Goal: Task Accomplishment & Management: Manage account settings

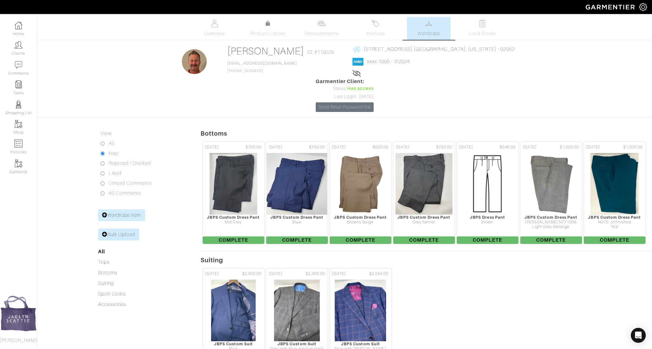
scroll to position [281, 0]
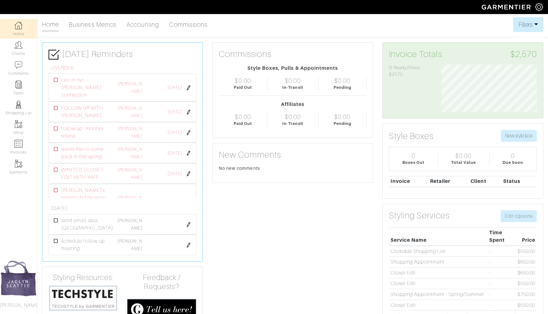
scroll to position [48, 105]
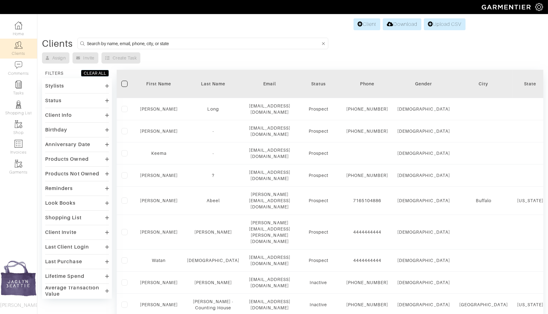
click at [102, 41] on input at bounding box center [204, 44] width 234 height 8
type input "gress"
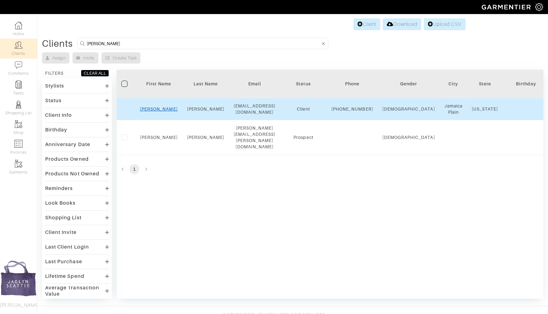
click at [161, 111] on link "Ryan" at bounding box center [159, 108] width 38 height 5
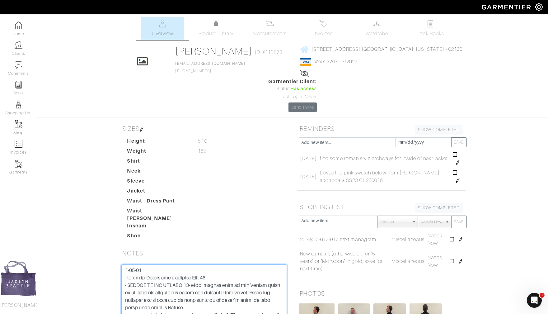
click at [124, 264] on textarea at bounding box center [204, 303] width 166 height 79
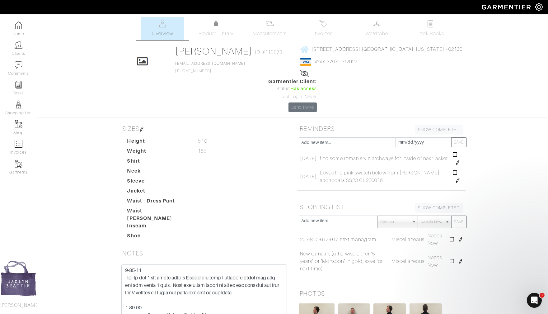
click at [259, 264] on textarea at bounding box center [204, 303] width 166 height 79
type textarea "9-30-25 - out of the 3 new dress shirts I made one with a standard colar and cu…"
click at [281, 310] on form "Save Note" at bounding box center [204, 311] width 166 height 94
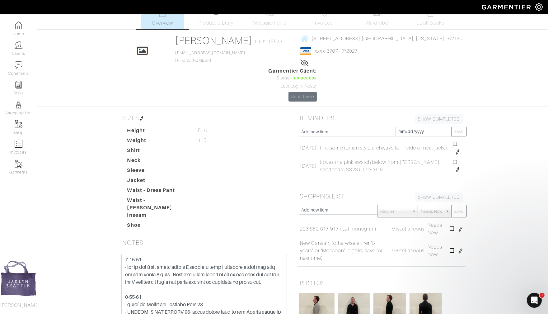
scroll to position [11, 0]
click at [335, 204] on input "text" at bounding box center [338, 209] width 79 height 10
click at [277, 211] on dd at bounding box center [242, 214] width 99 height 7
click at [12, 50] on link "Clients" at bounding box center [18, 49] width 37 height 20
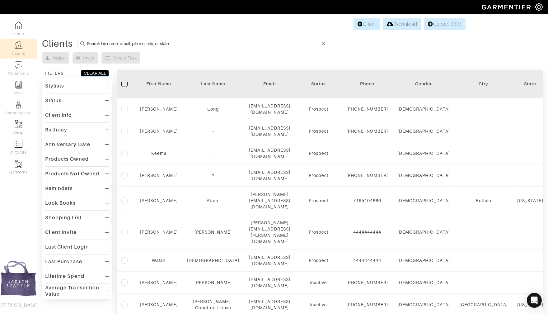
click at [118, 42] on input at bounding box center [204, 44] width 234 height 8
type input "shanks"
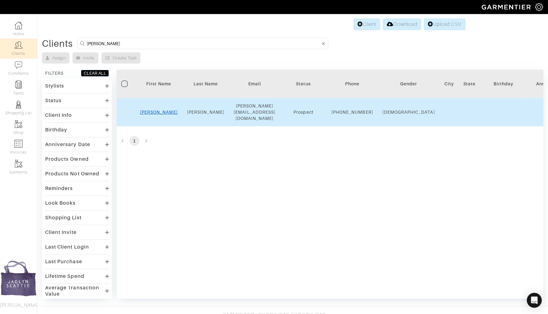
click at [161, 110] on link "[PERSON_NAME]" at bounding box center [159, 112] width 38 height 5
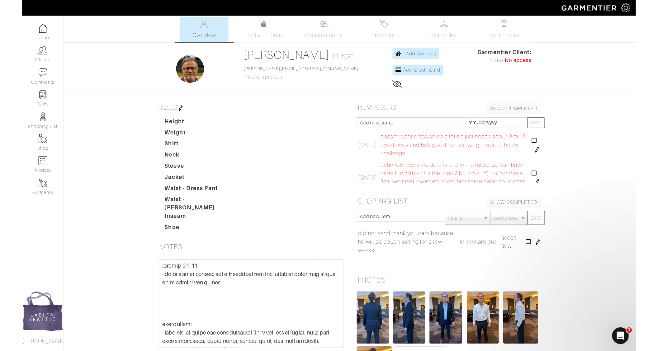
scroll to position [4, 0]
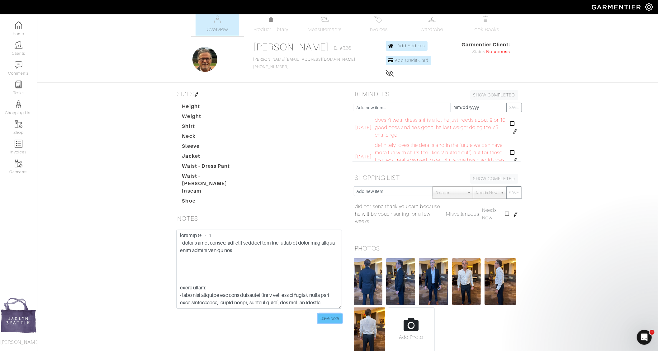
click at [336, 314] on input "Save Note" at bounding box center [330, 319] width 24 height 10
click at [21, 50] on link "Clients" at bounding box center [18, 49] width 37 height 20
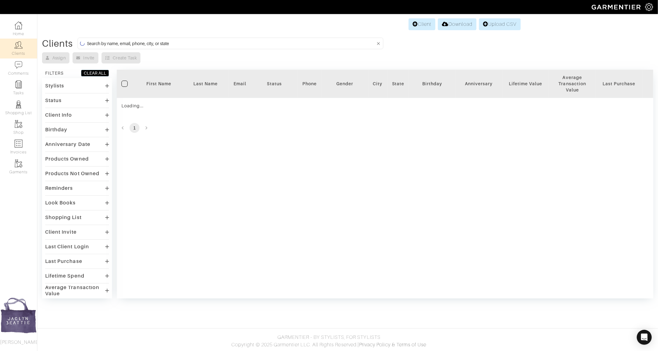
click at [229, 44] on input at bounding box center [231, 44] width 288 height 8
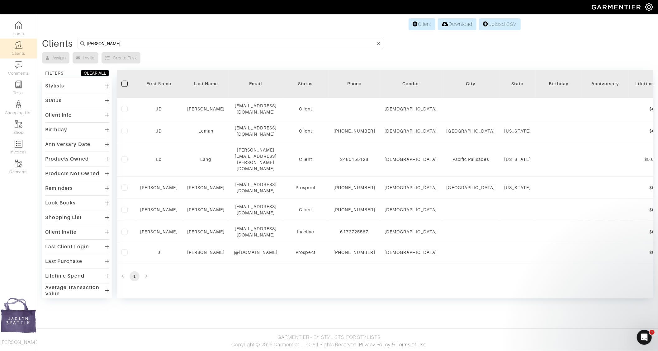
click at [309, 310] on body "Jaclyn Beattie Personal Styling Jaclyn Beattie Home Clients Invoices Comments R…" at bounding box center [329, 175] width 658 height 351
click at [109, 42] on input "[PERSON_NAME]" at bounding box center [231, 44] width 288 height 8
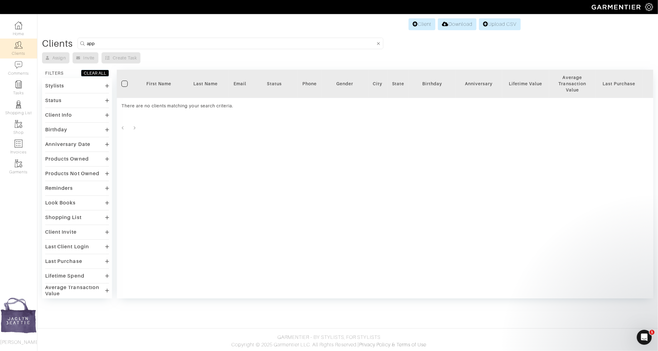
drag, startPoint x: 98, startPoint y: 42, endPoint x: 73, endPoint y: 42, distance: 24.6
click at [73, 42] on div "Clients app" at bounding box center [347, 44] width 611 height 12
type input "ryan shanks"
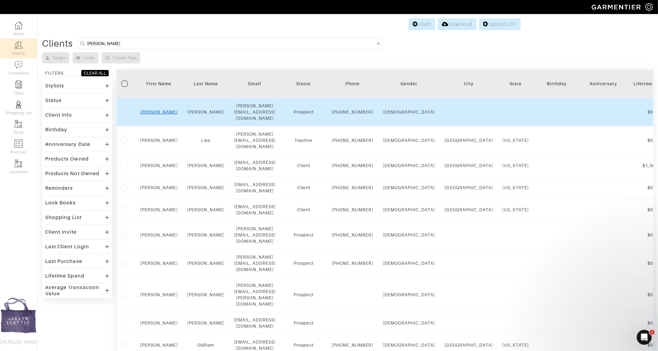
click at [157, 111] on link "Ryan" at bounding box center [159, 112] width 38 height 5
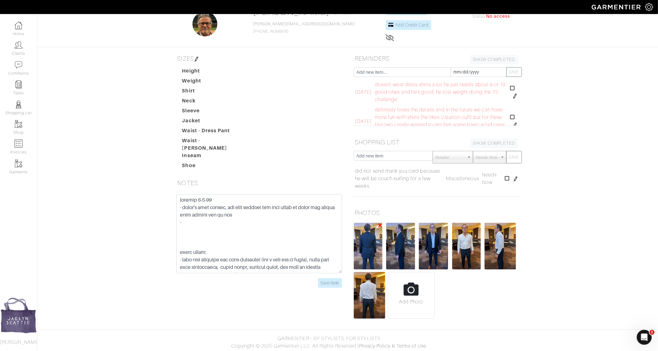
click at [367, 242] on img at bounding box center [368, 246] width 29 height 47
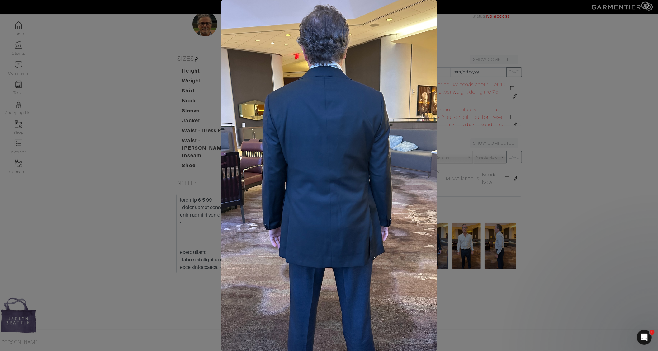
click at [467, 212] on span at bounding box center [329, 175] width 658 height 351
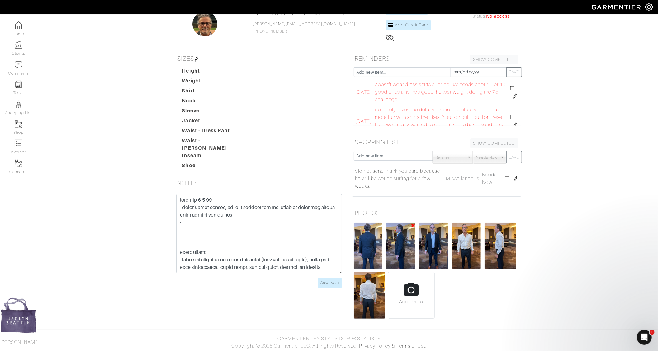
click at [409, 249] on img at bounding box center [400, 246] width 29 height 47
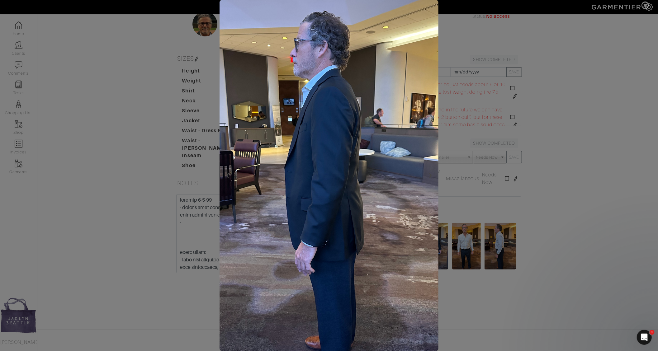
click at [492, 200] on span at bounding box center [329, 175] width 658 height 351
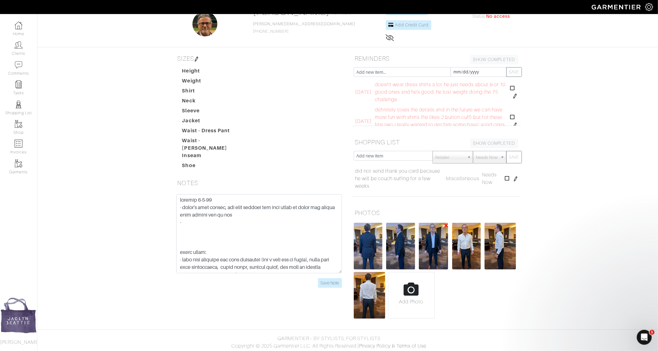
click at [433, 241] on img at bounding box center [433, 246] width 29 height 47
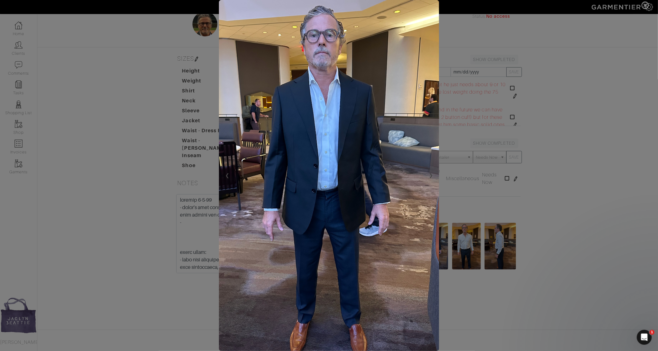
click at [557, 173] on span at bounding box center [329, 175] width 658 height 351
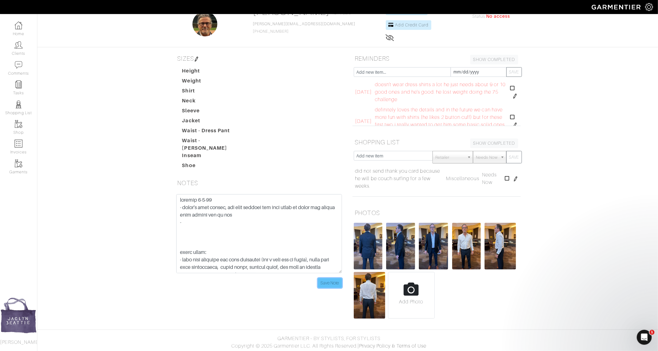
click at [327, 279] on input "Save Note" at bounding box center [330, 283] width 24 height 10
click at [22, 55] on link "Clients" at bounding box center [18, 49] width 37 height 20
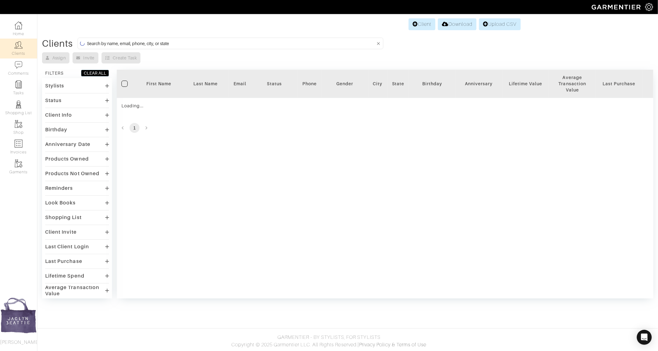
click at [131, 41] on input at bounding box center [231, 44] width 288 height 8
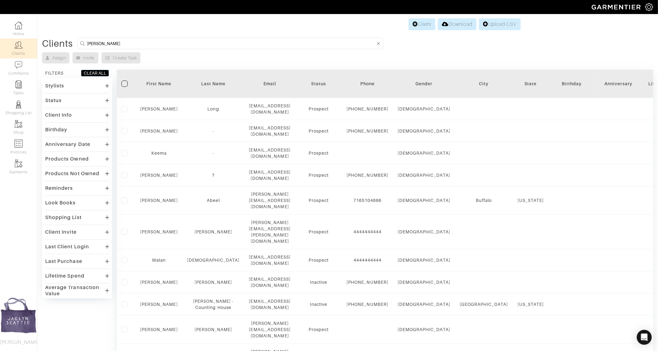
type input "jd seymour"
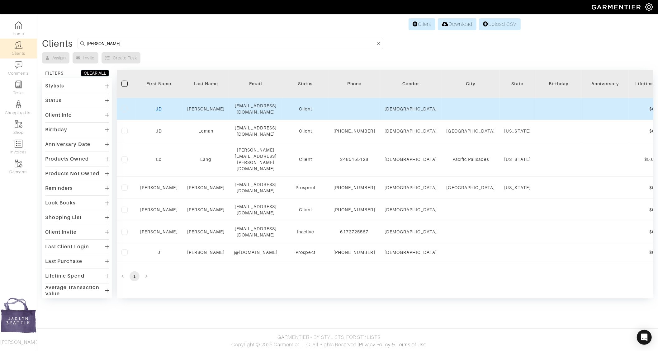
click at [160, 108] on link "JD" at bounding box center [159, 108] width 6 height 5
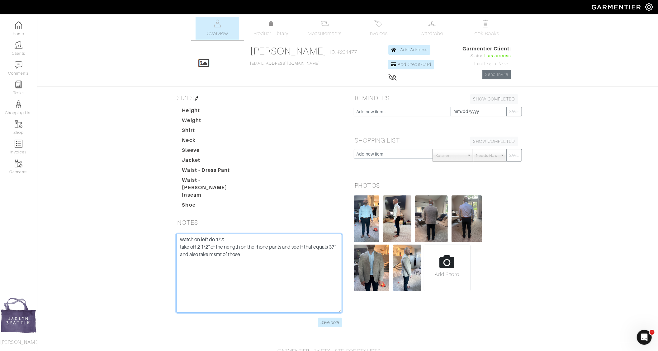
click at [260, 252] on textarea "watch on left do 1/2: take off 2 1/2" of the nength on the rhone pants and see …" at bounding box center [259, 273] width 166 height 79
paste textarea "2274 + tux 788 pant 608 vest $3,670 $2,274 for 1 sport coat $1,764 for 1 sport …"
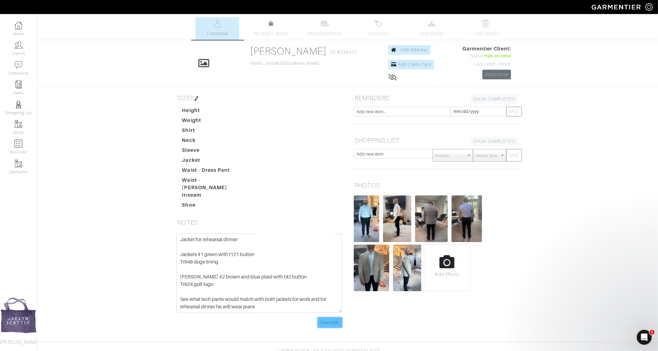
click at [323, 319] on input "Save Note" at bounding box center [330, 323] width 24 height 10
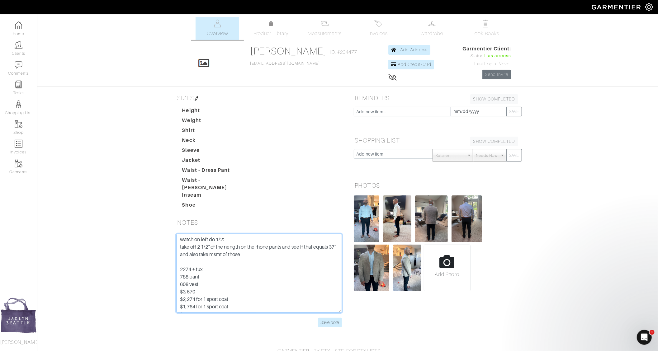
click at [178, 234] on textarea "watch on left do 1/2: take off 2 1/2" of the nength on the rhone pants and see …" at bounding box center [259, 273] width 166 height 79
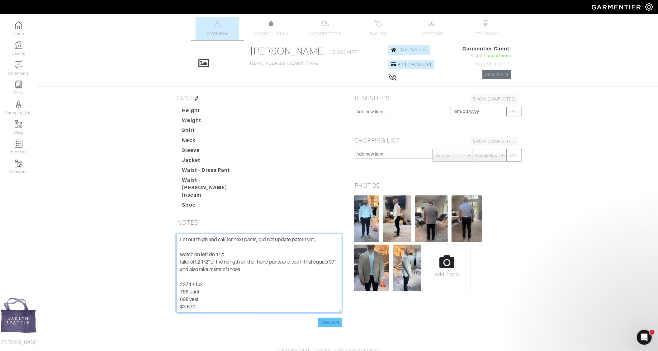
type textarea "Let out thigh and calf for next pants, did not update patern yet,. watch on lef…"
click at [334, 318] on input "Save Note" at bounding box center [330, 323] width 24 height 10
click at [335, 318] on input "Save Note" at bounding box center [330, 323] width 24 height 10
click at [24, 44] on link "Clients" at bounding box center [18, 49] width 37 height 20
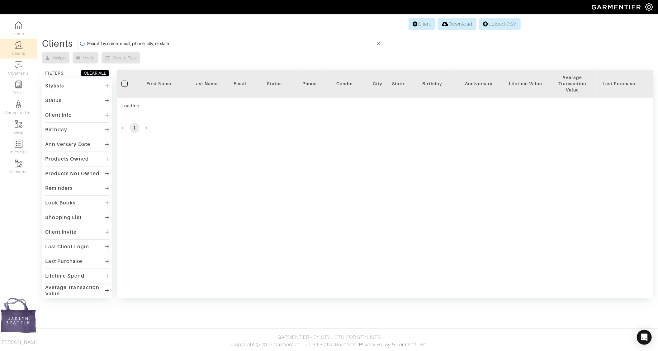
click at [100, 40] on input at bounding box center [231, 44] width 288 height 8
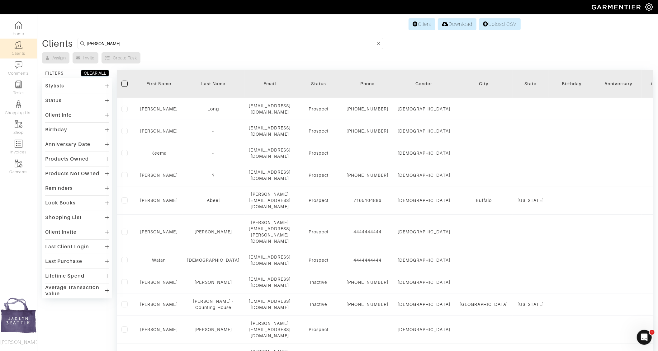
type input "ryan shanks"
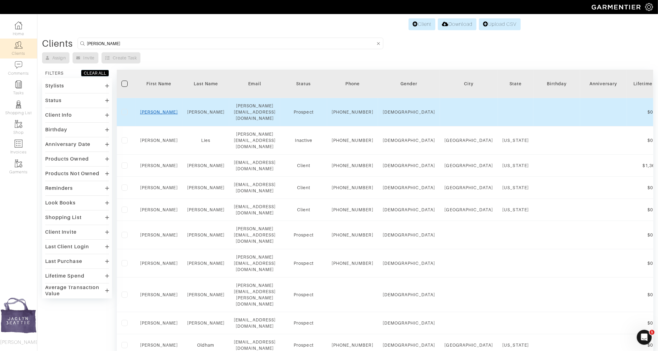
click at [159, 111] on link "Ryan" at bounding box center [159, 112] width 38 height 5
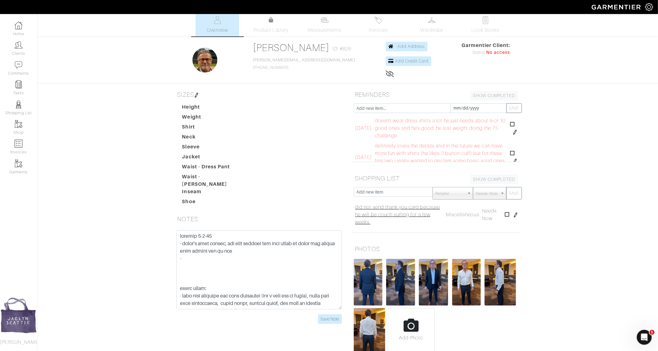
scroll to position [40, 0]
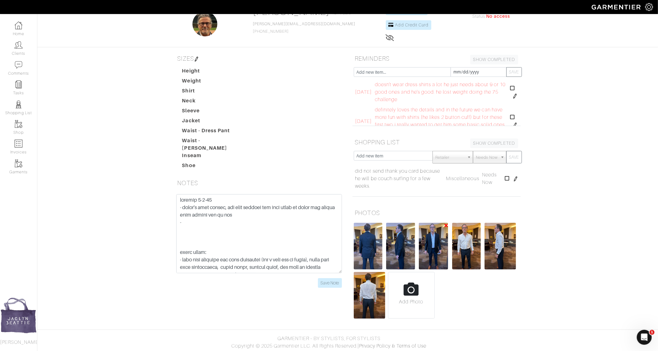
click at [427, 243] on img at bounding box center [433, 246] width 29 height 47
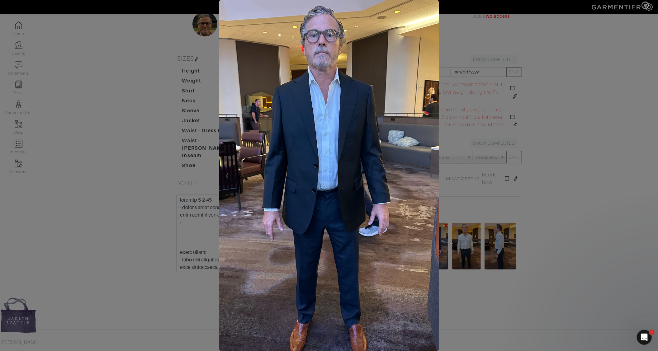
scroll to position [0, 0]
click at [581, 140] on span at bounding box center [329, 175] width 658 height 351
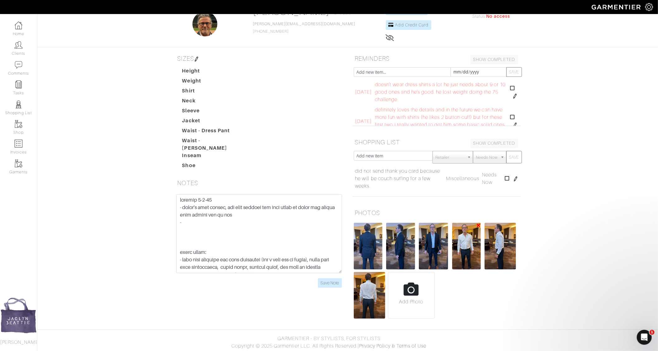
click at [461, 233] on img at bounding box center [466, 246] width 29 height 47
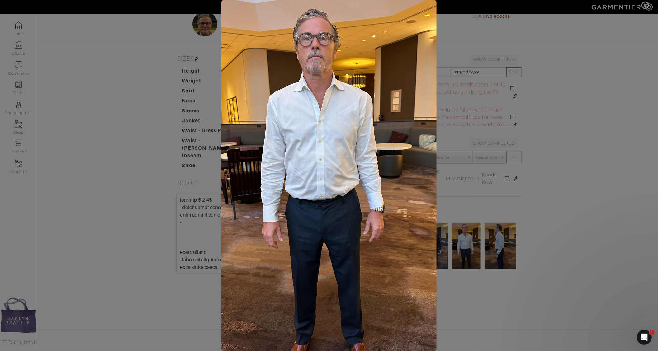
click at [556, 196] on span at bounding box center [329, 175] width 658 height 351
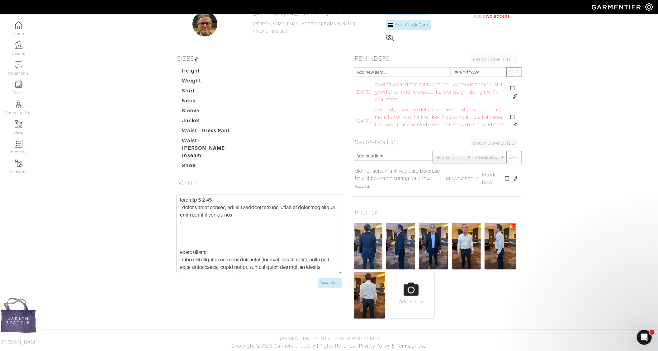
click at [507, 240] on img at bounding box center [500, 246] width 31 height 47
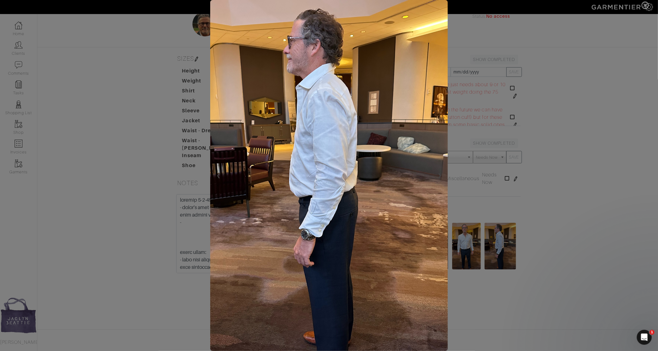
click at [559, 162] on span at bounding box center [329, 175] width 658 height 351
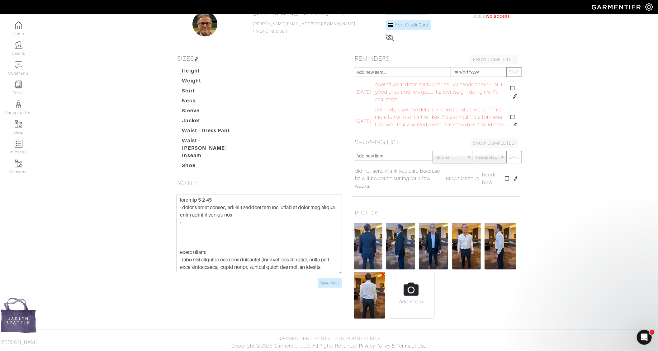
click at [363, 289] on img at bounding box center [370, 295] width 32 height 47
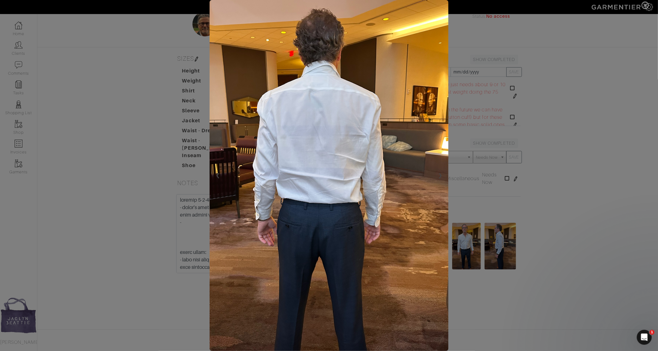
click at [550, 102] on span at bounding box center [329, 175] width 658 height 351
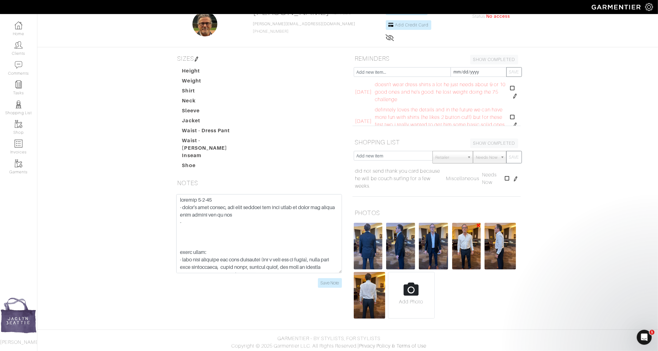
click at [472, 257] on img at bounding box center [466, 246] width 29 height 47
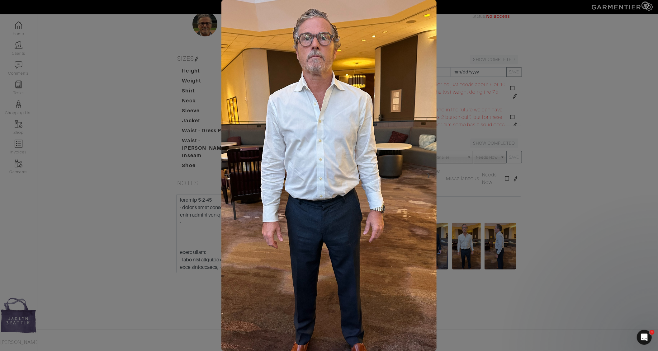
click at [125, 253] on span at bounding box center [329, 175] width 658 height 351
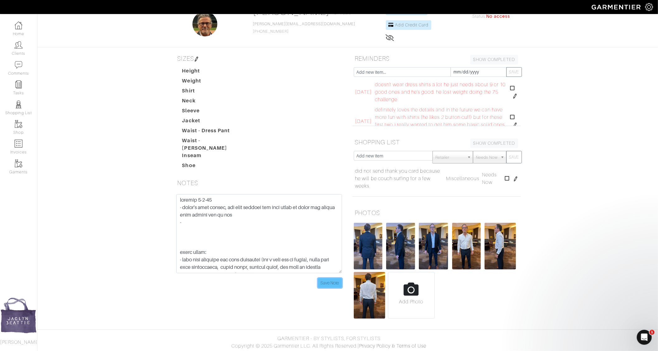
click at [322, 278] on input "Save Note" at bounding box center [330, 283] width 24 height 10
click at [22, 43] on img at bounding box center [19, 45] width 8 height 8
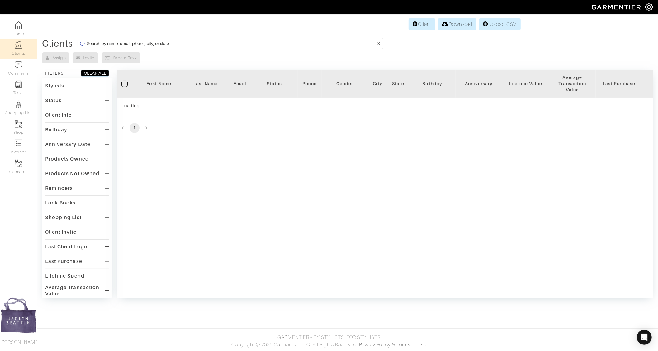
click at [129, 43] on input at bounding box center [231, 44] width 288 height 8
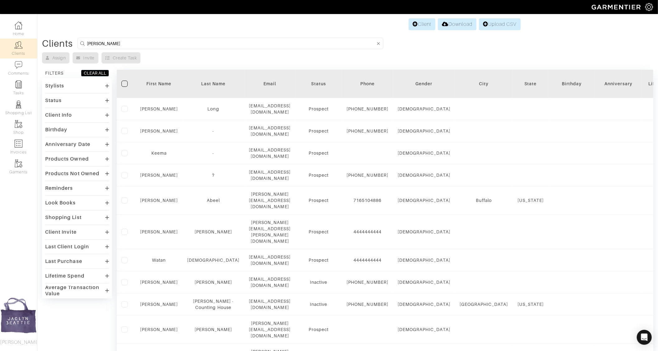
type input "[PERSON_NAME]"
